Goal: Task Accomplishment & Management: Manage account settings

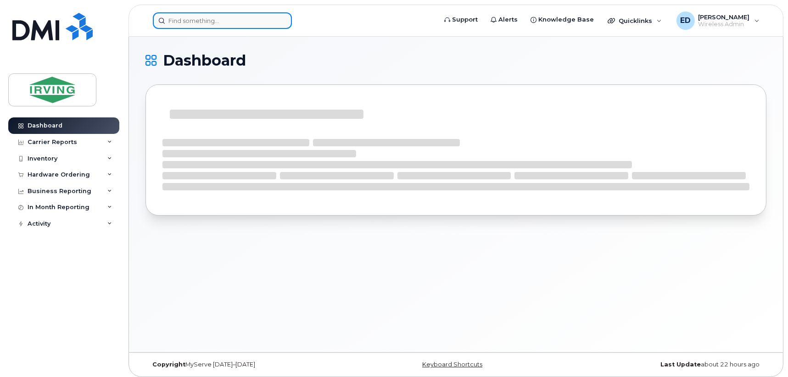
click at [199, 22] on input at bounding box center [222, 20] width 139 height 17
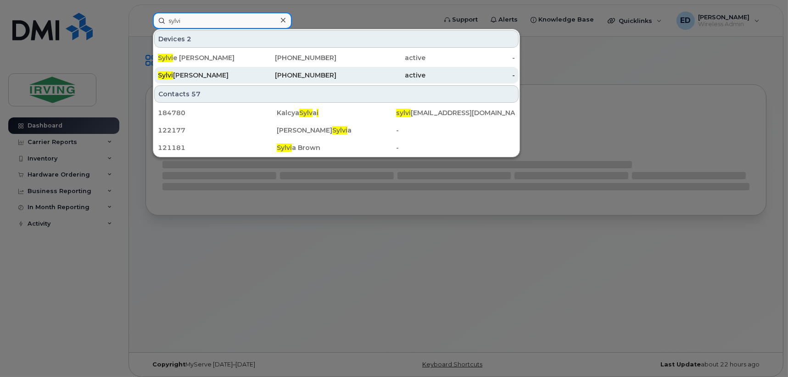
type input "sylvi"
click at [200, 73] on div "Sylvi o Leblanc" at bounding box center [202, 75] width 89 height 9
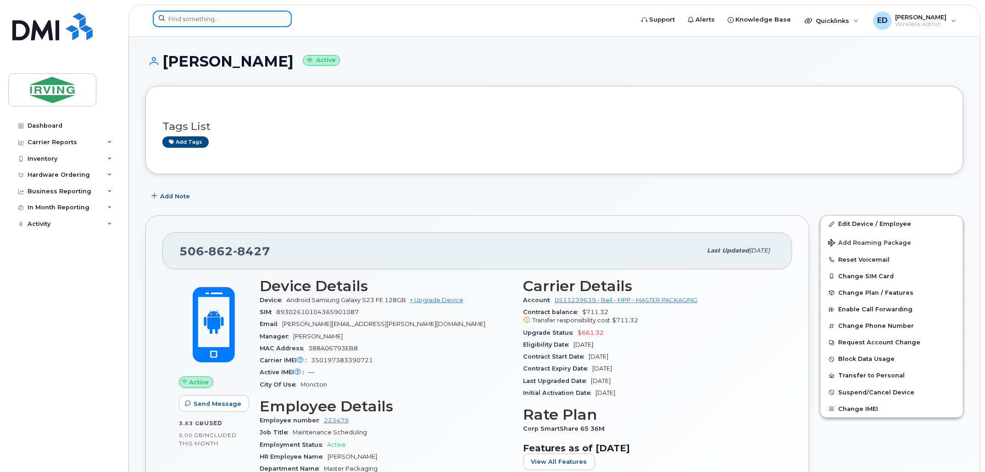
click at [236, 13] on input at bounding box center [222, 19] width 139 height 17
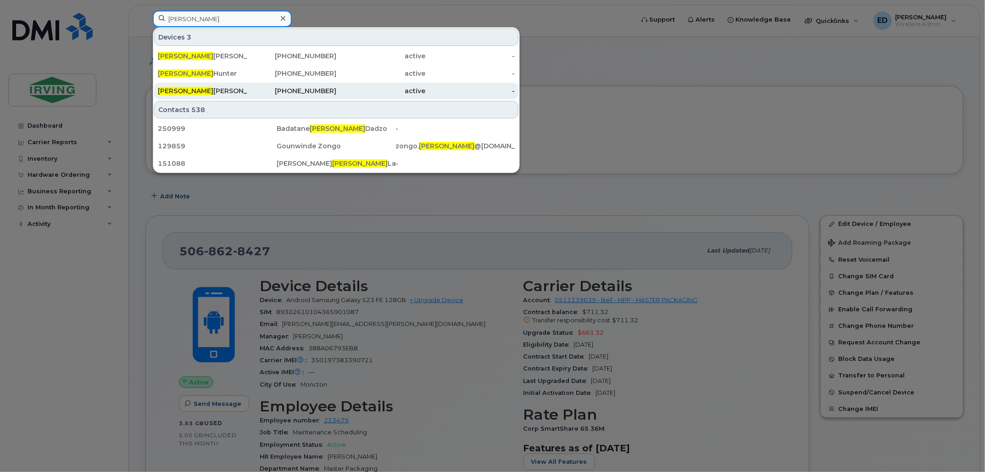
type input "kevin"
click at [209, 89] on div "Kevin Fisher" at bounding box center [202, 90] width 89 height 9
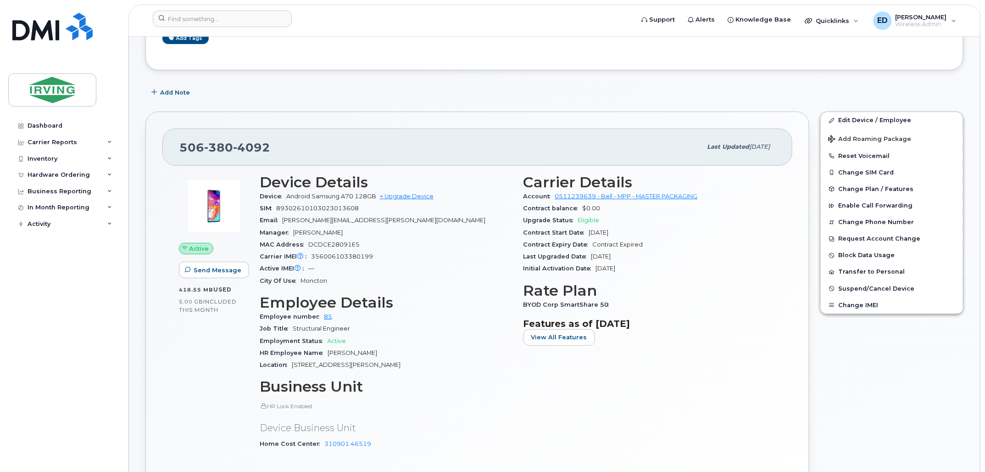
scroll to position [115, 0]
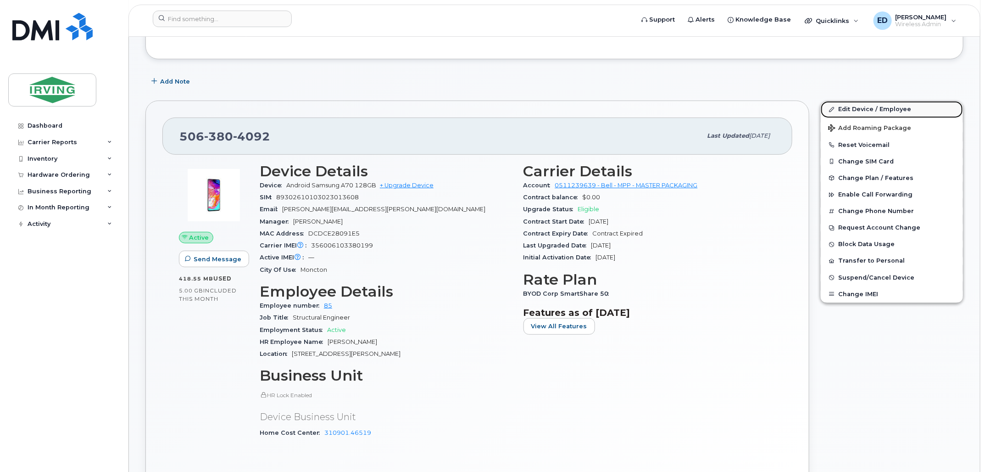
click at [859, 107] on link "Edit Device / Employee" at bounding box center [892, 109] width 142 height 17
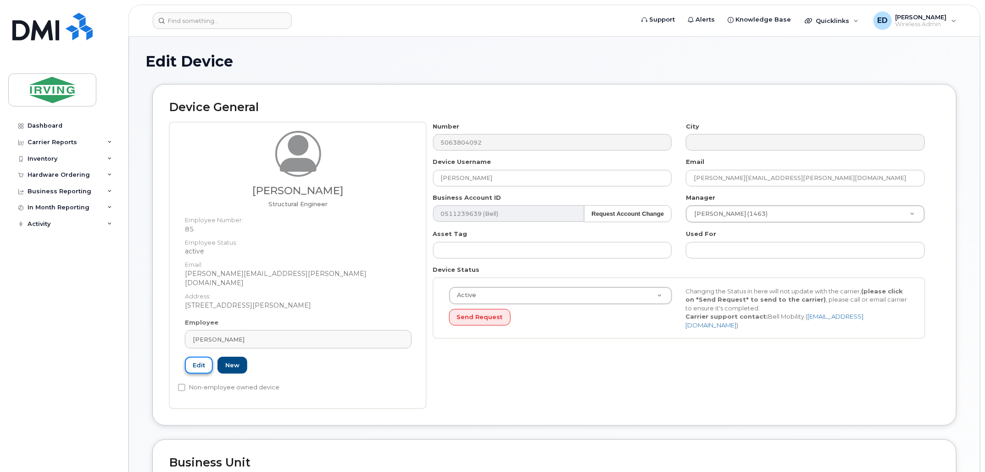
click at [195, 357] on link "Edit" at bounding box center [199, 365] width 28 height 17
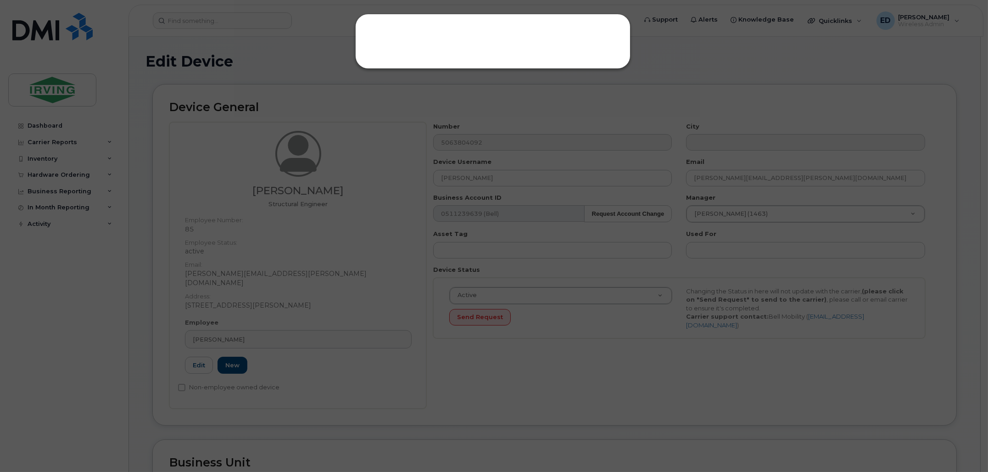
click at [550, 269] on div at bounding box center [494, 236] width 988 height 472
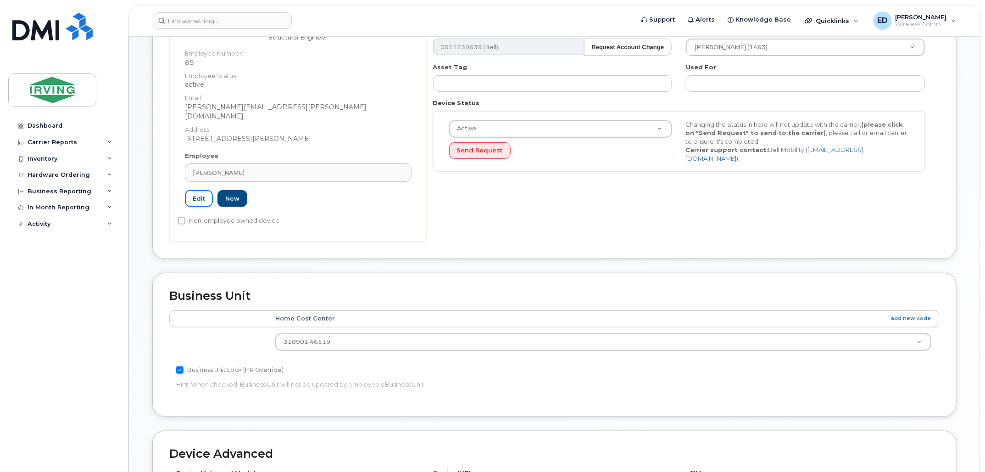
scroll to position [344, 0]
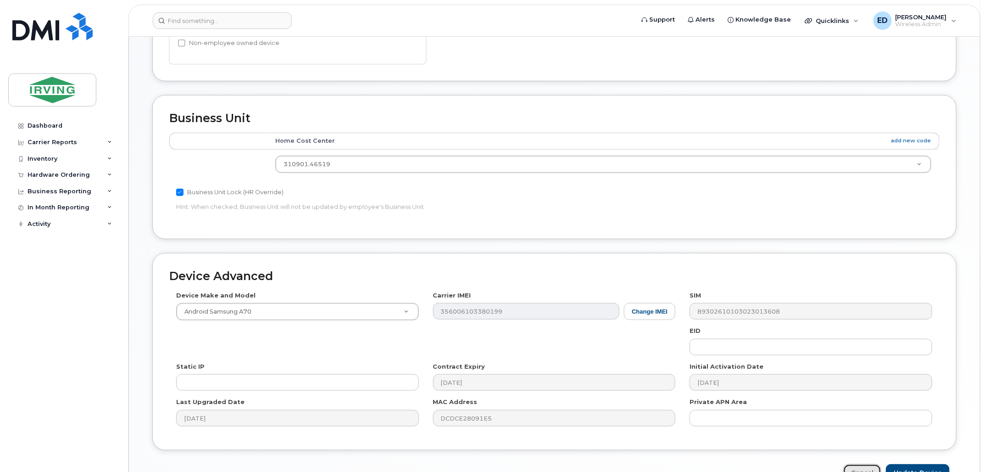
click at [864, 464] on link "Cancel" at bounding box center [863, 472] width 38 height 17
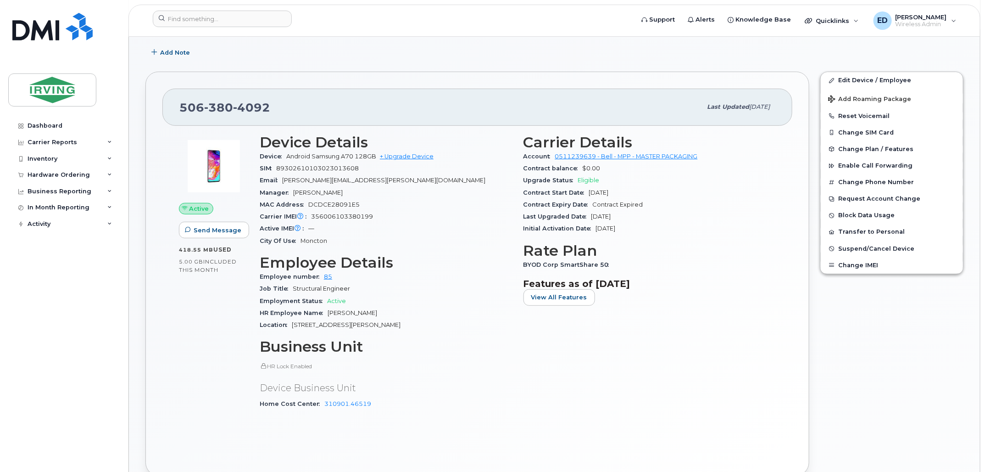
scroll to position [172, 0]
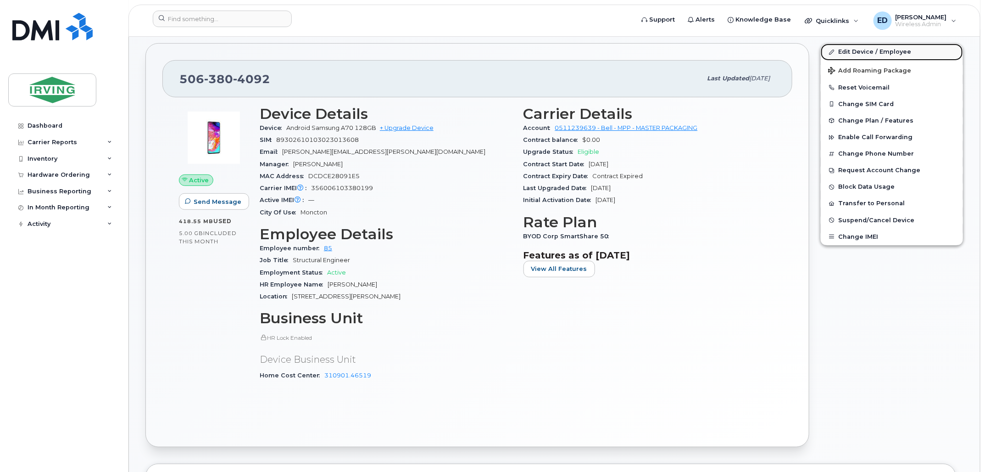
click at [876, 50] on link "Edit Device / Employee" at bounding box center [892, 52] width 142 height 17
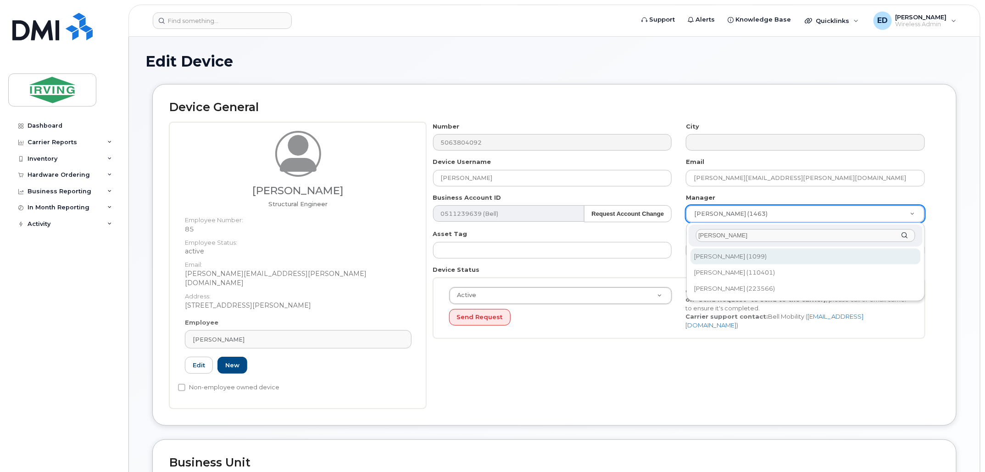
type input "daniel leb"
type input "1532586"
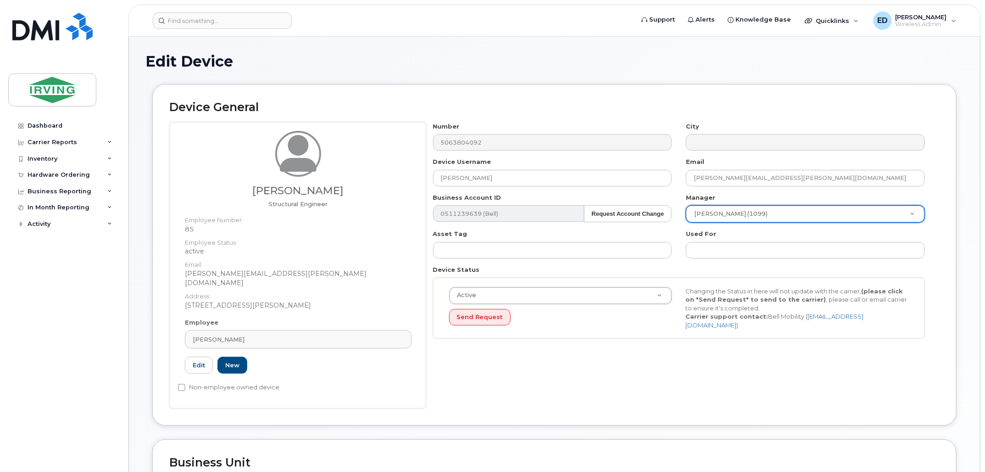
scroll to position [391, 0]
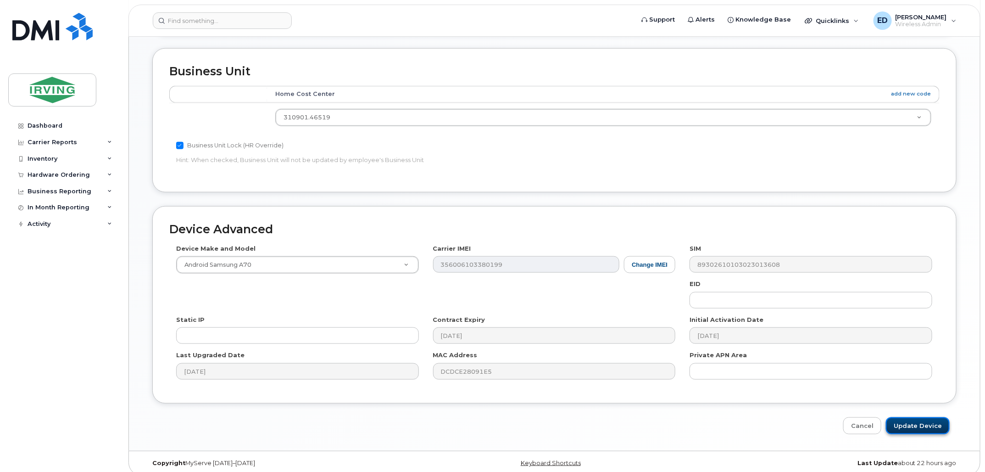
click at [911, 417] on input "Update Device" at bounding box center [918, 425] width 64 height 17
type input "Saving..."
